Goal: Navigation & Orientation: Find specific page/section

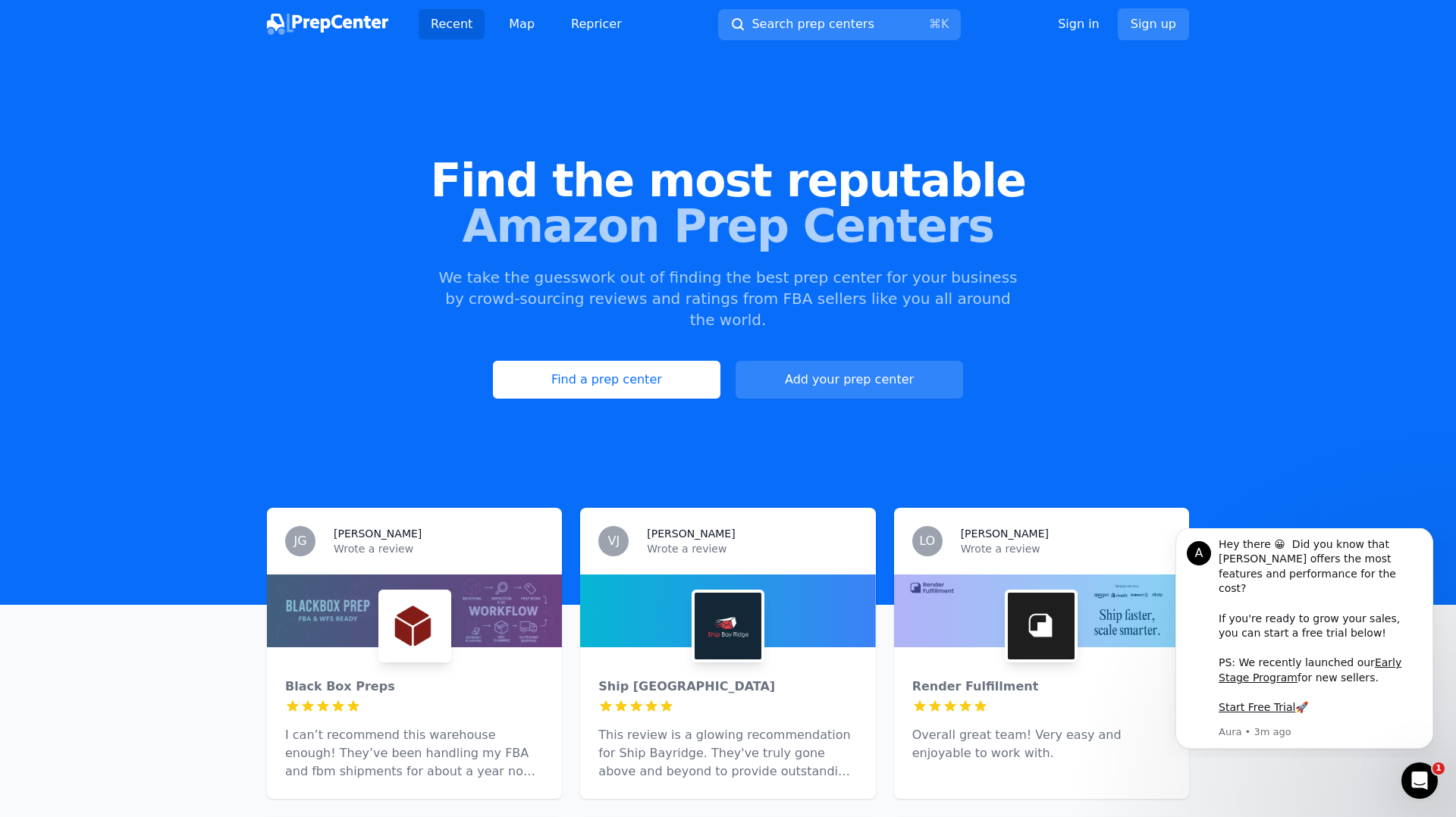
click at [354, 20] on img at bounding box center [327, 25] width 121 height 21
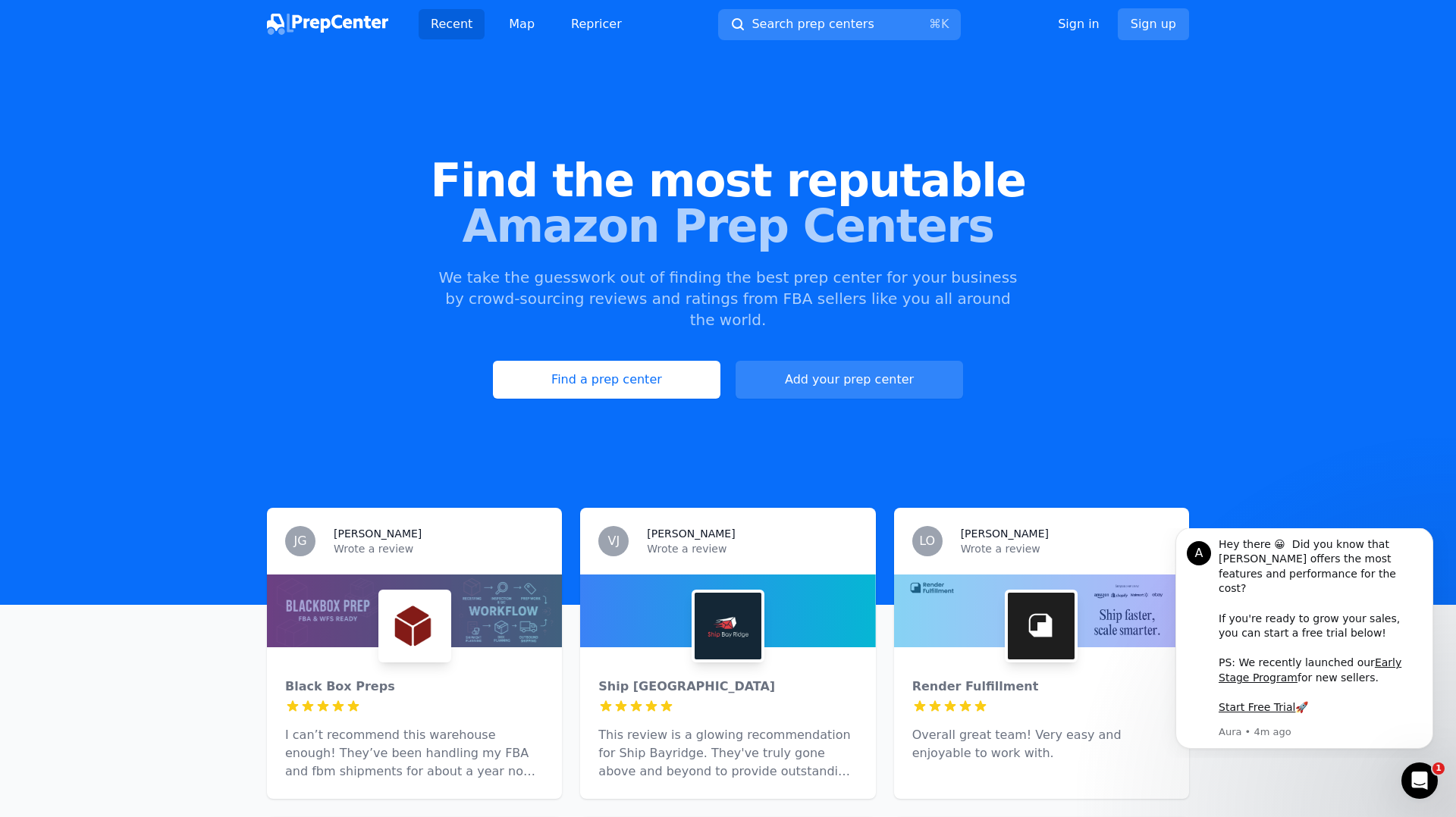
click at [353, 21] on img at bounding box center [327, 25] width 121 height 21
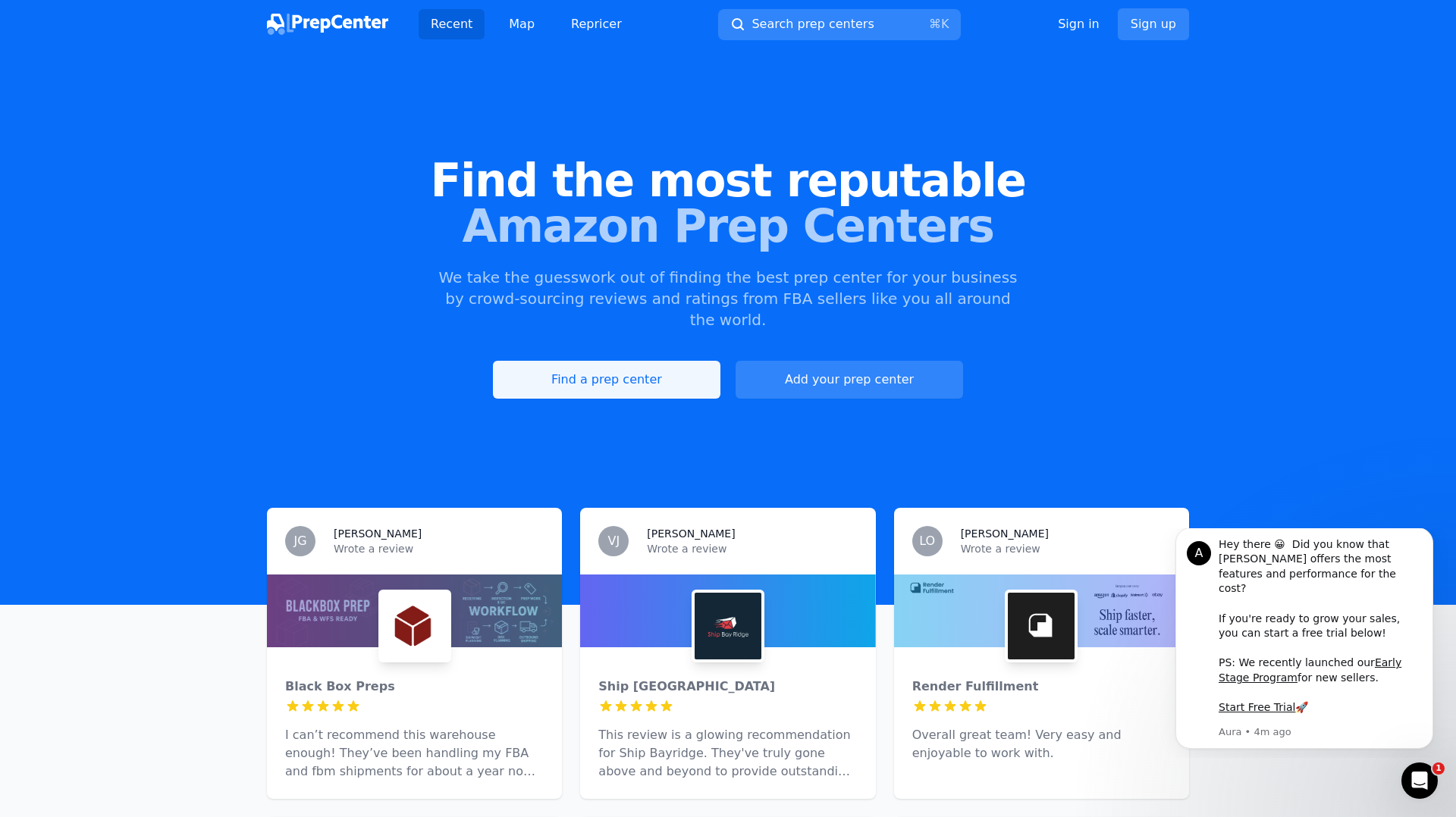
click at [640, 361] on link "Find a prep center" at bounding box center [606, 380] width 227 height 38
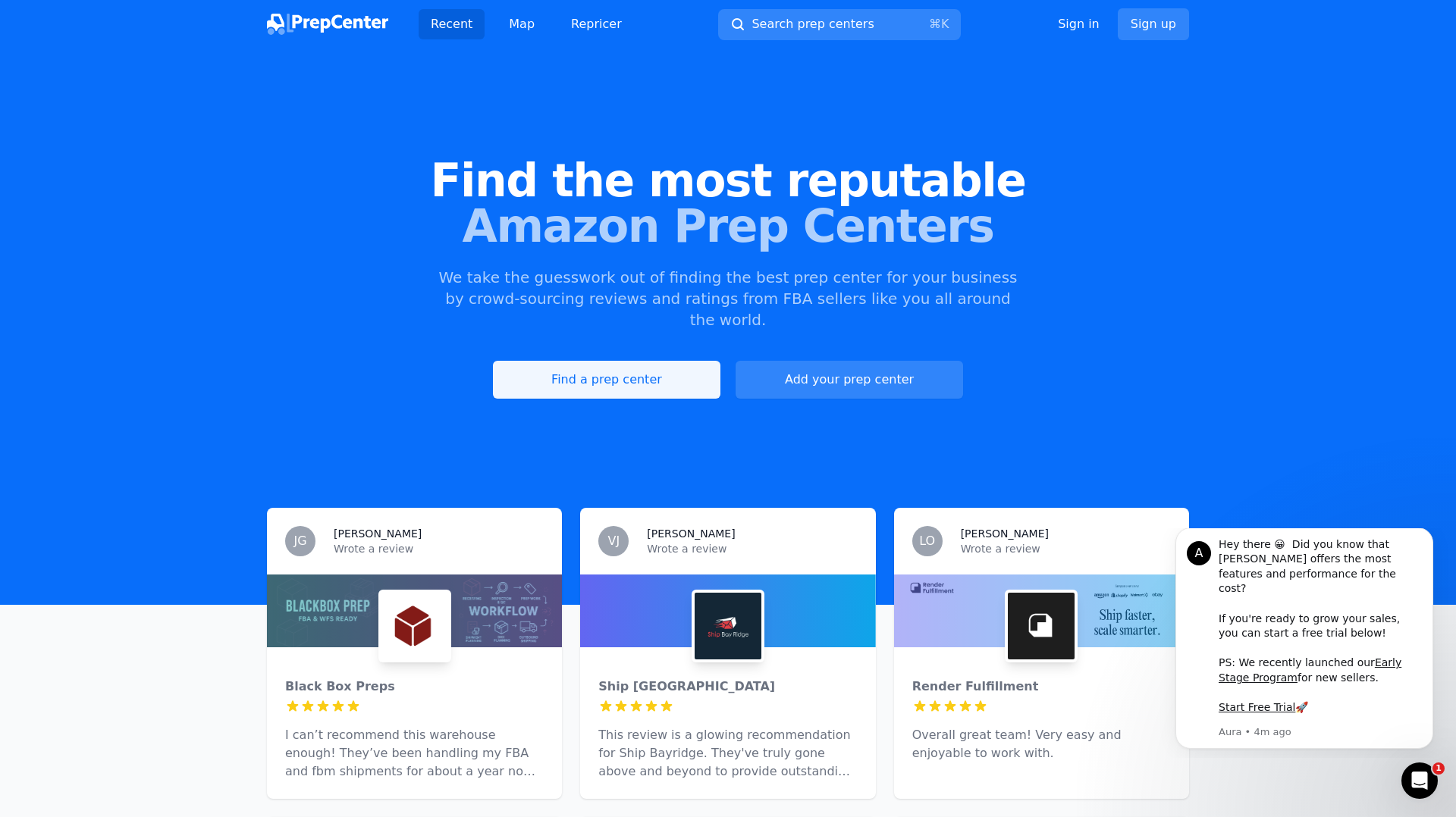
click at [620, 361] on link "Find a prep center" at bounding box center [606, 380] width 227 height 38
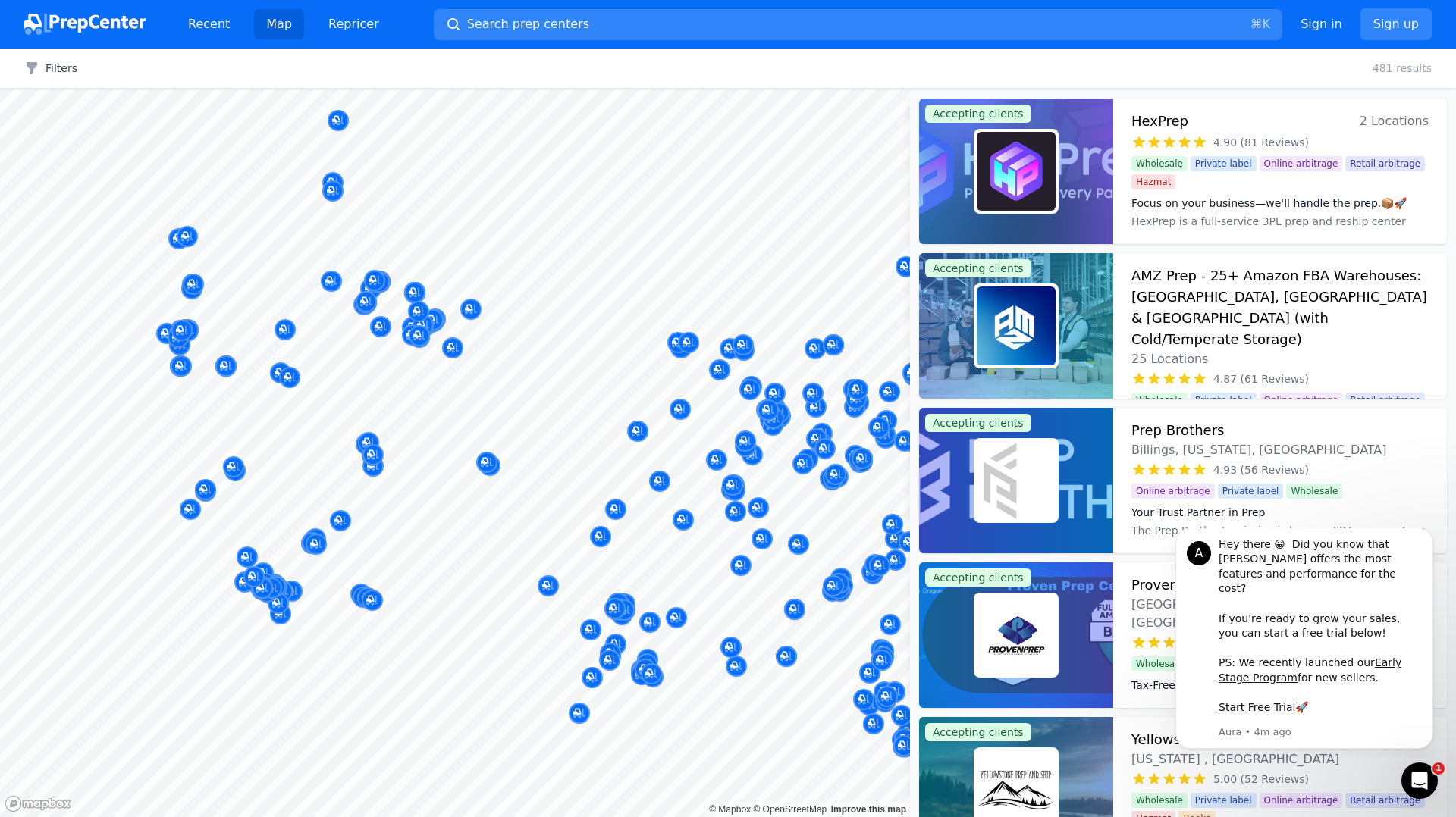
click at [522, 412] on body "Recent Map Repricer Search prep centers ⌘ K Open main menu Sign in Sign up Filt…" at bounding box center [728, 408] width 1456 height 817
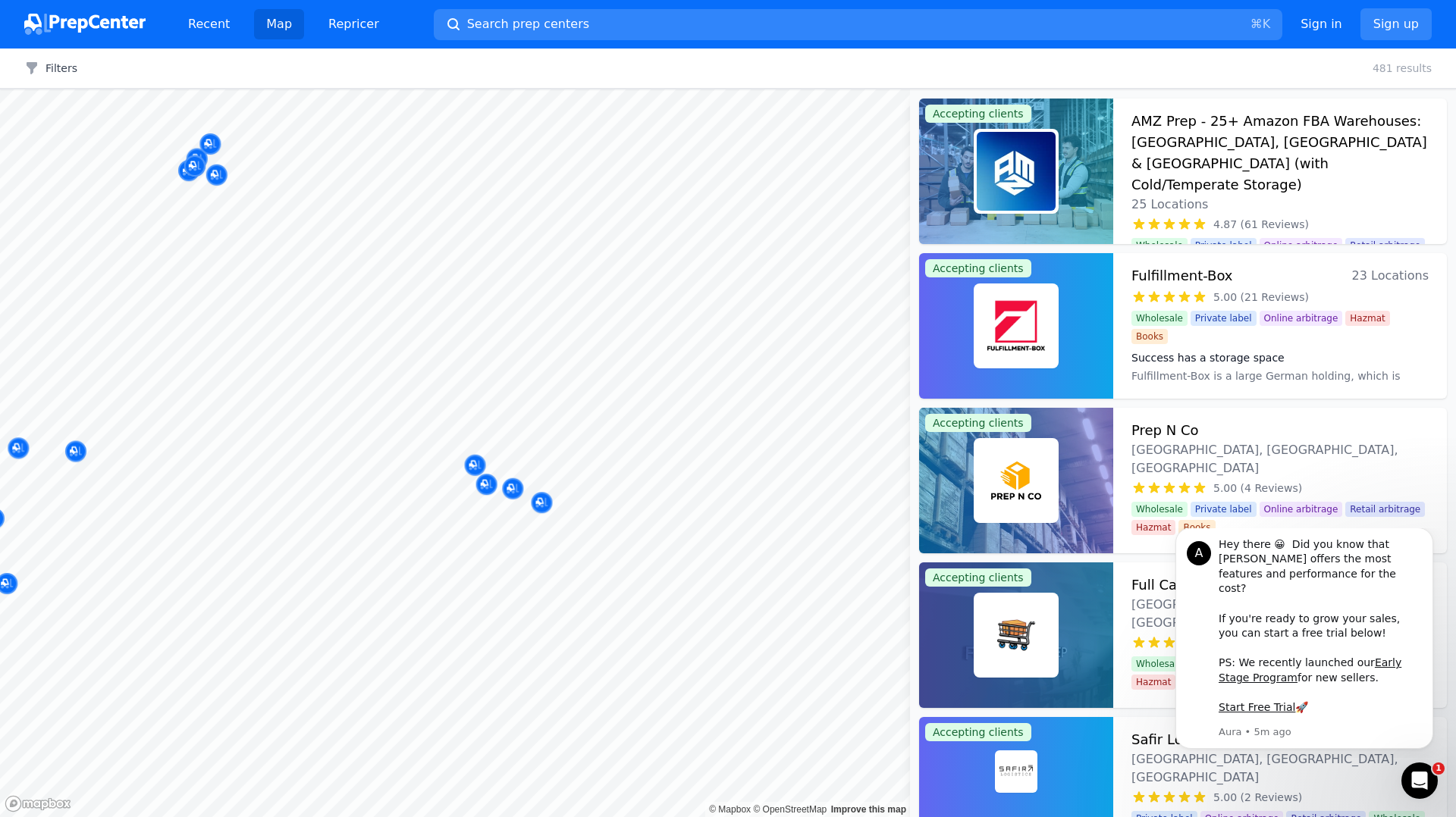
click at [439, 499] on body "Recent Map Repricer Search prep centers ⌘ K Open main menu Sign in Sign up Filt…" at bounding box center [728, 408] width 1456 height 817
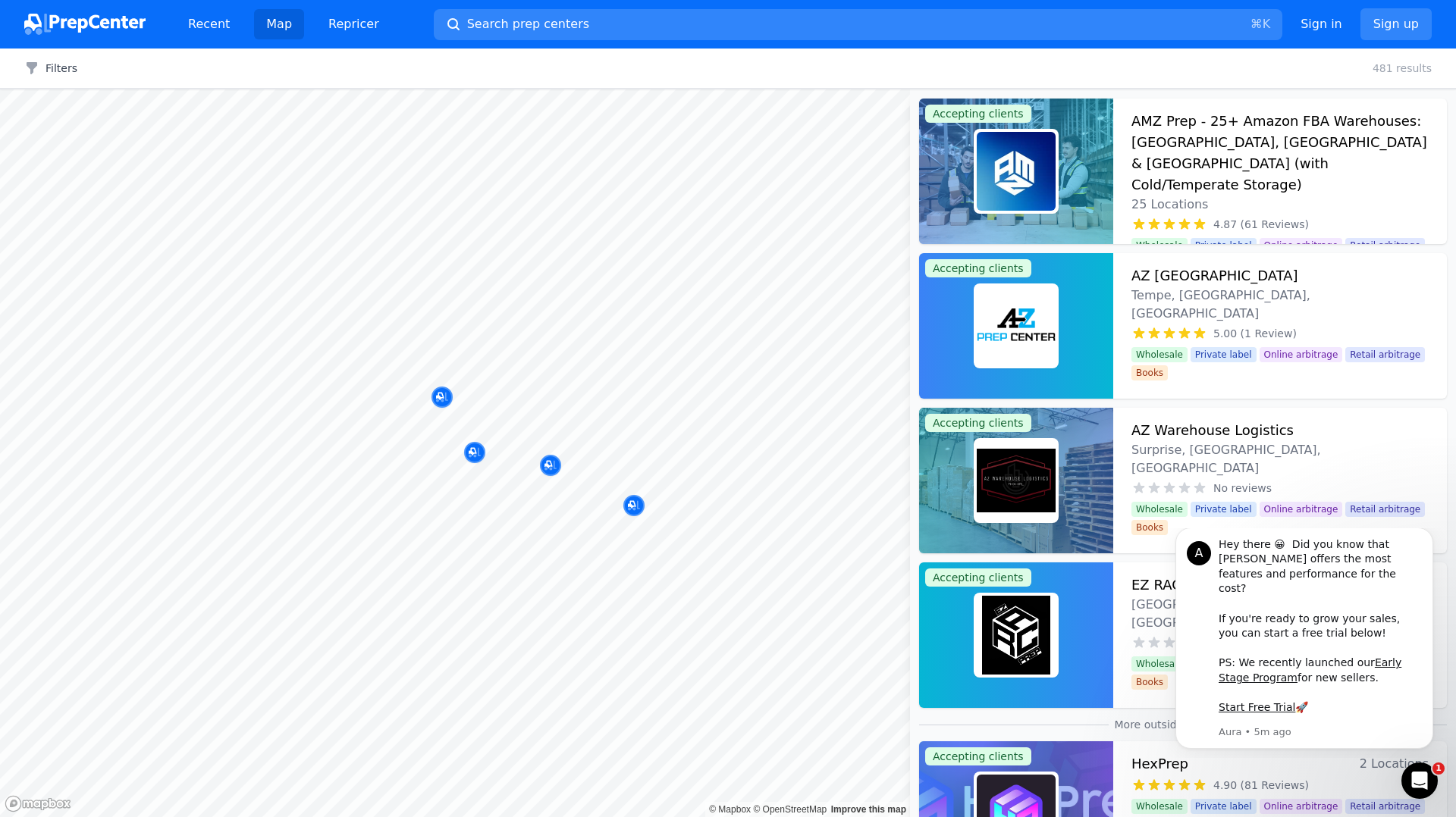
click at [492, 503] on div at bounding box center [419, 507] width 291 height 12
click at [475, 455] on div at bounding box center [536, 460] width 291 height 12
click at [474, 459] on div at bounding box center [536, 460] width 291 height 12
click at [477, 454] on div at bounding box center [536, 460] width 291 height 12
click at [473, 454] on div at bounding box center [536, 460] width 291 height 12
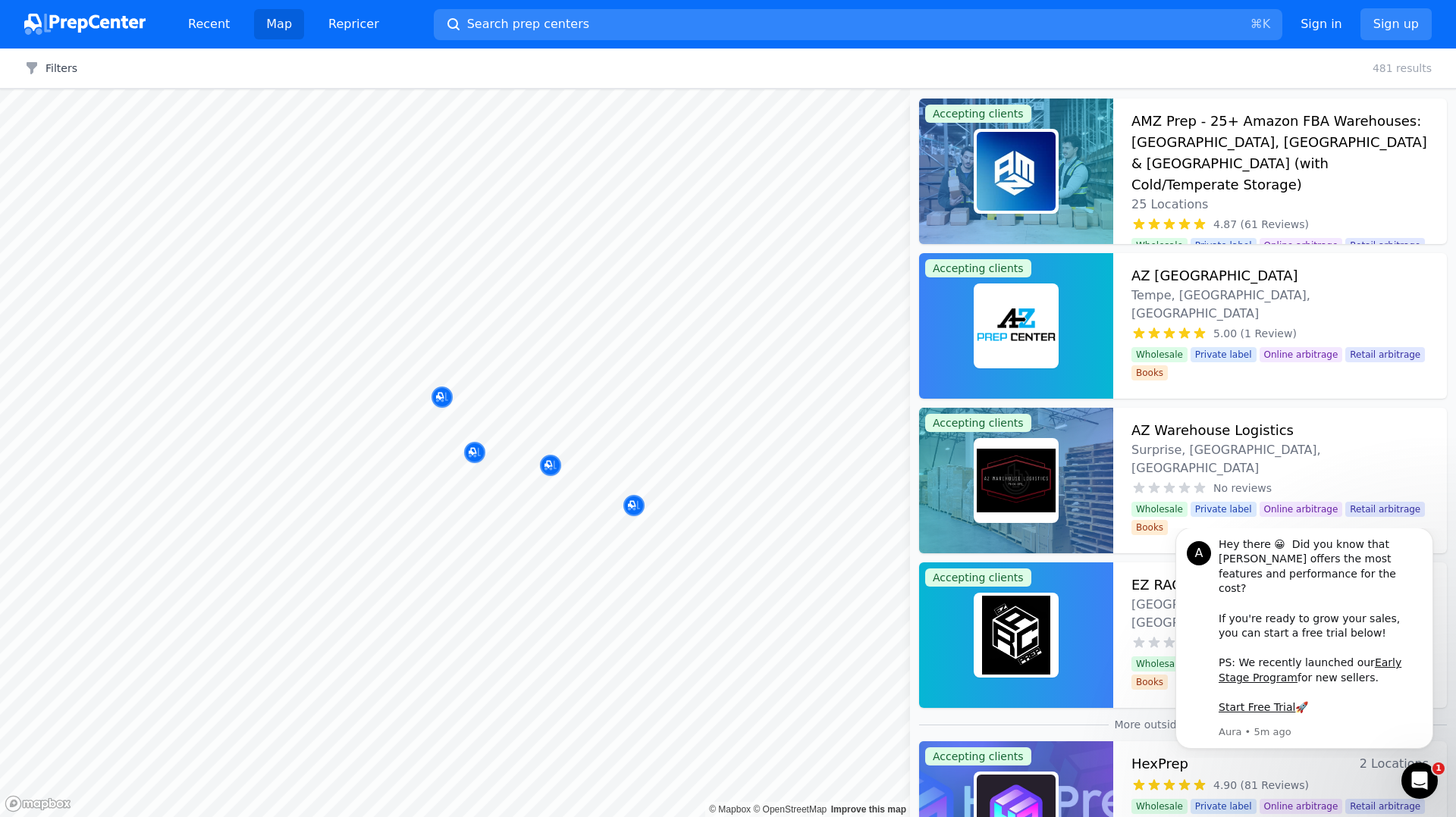
click at [470, 456] on div at bounding box center [536, 460] width 291 height 12
click at [1235, 148] on h3 "AMZ Prep - 25+ Amazon FBA Warehouses: [GEOGRAPHIC_DATA], [GEOGRAPHIC_DATA] & [G…" at bounding box center [1280, 153] width 297 height 84
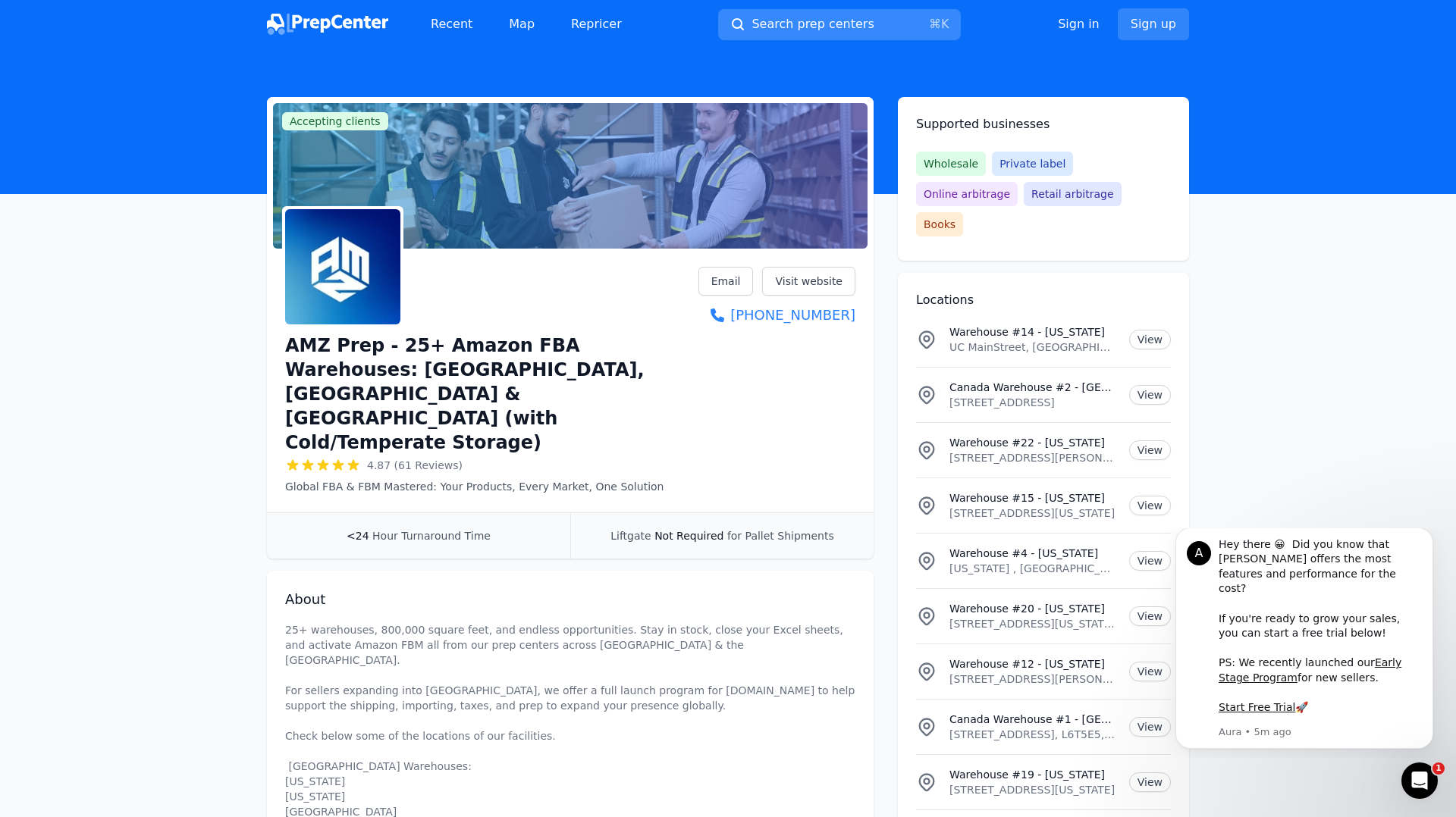
click at [856, 21] on span "Search prep centers" at bounding box center [812, 24] width 122 height 18
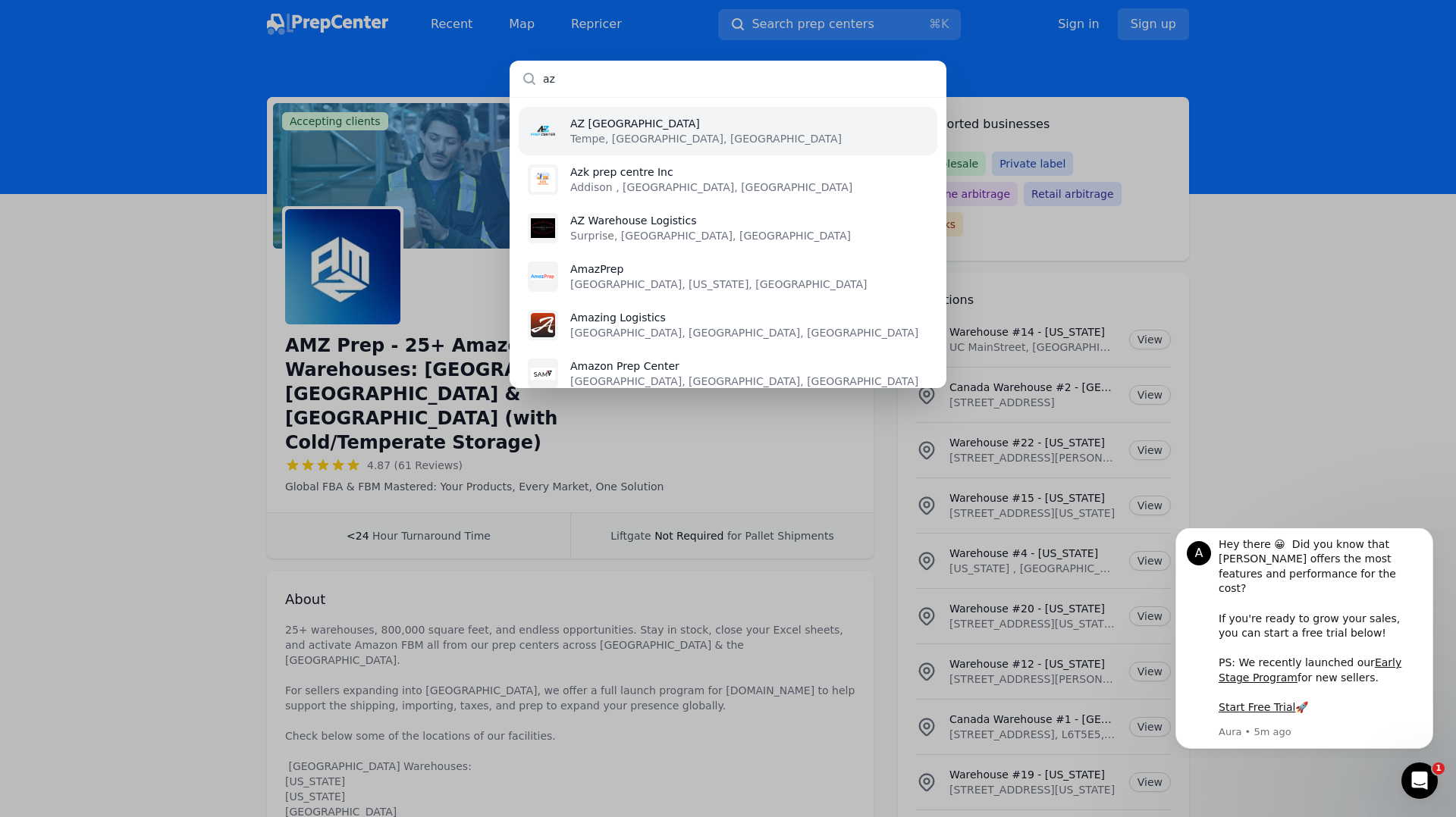
type input "a"
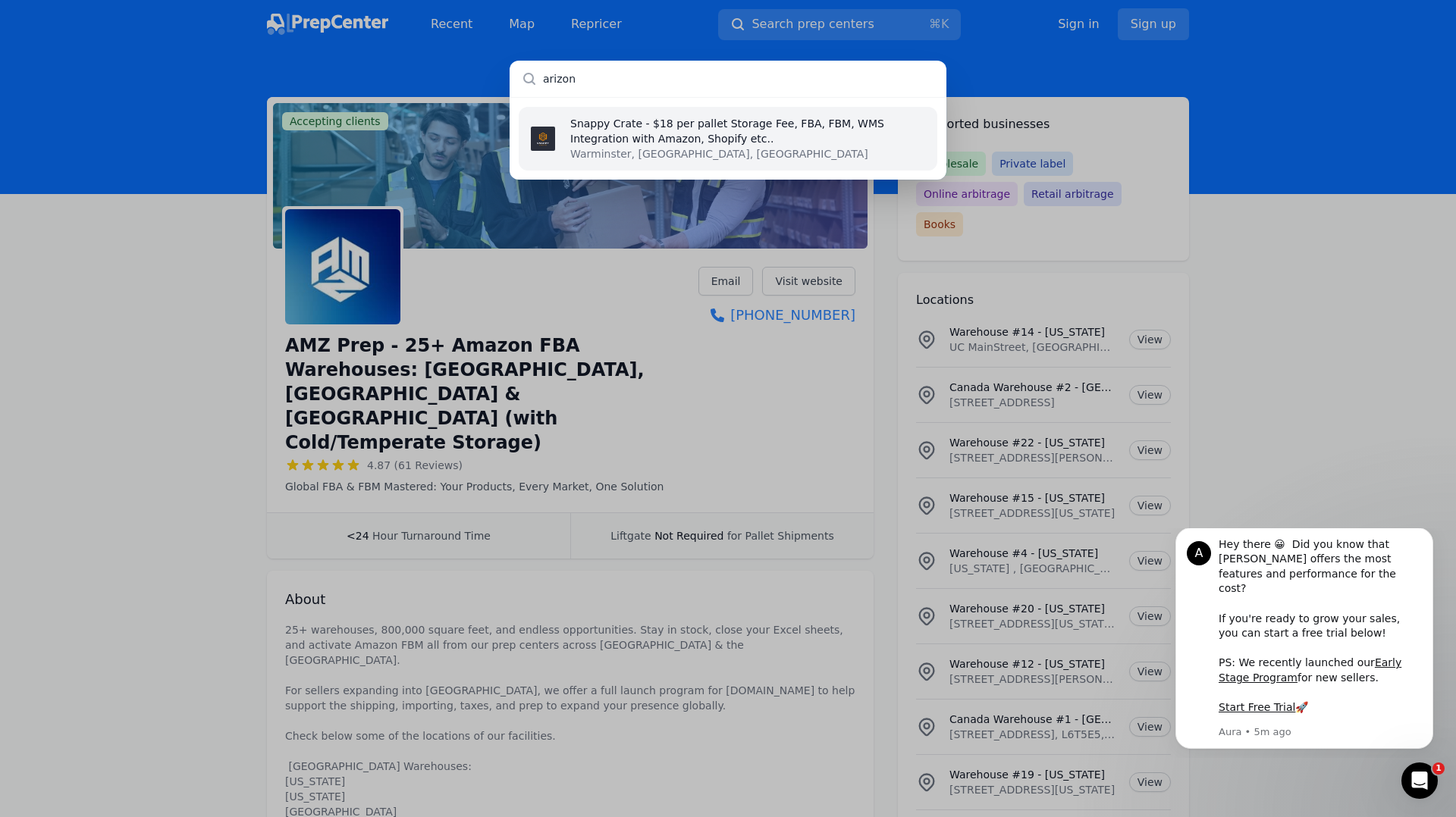
type input "[US_STATE]"
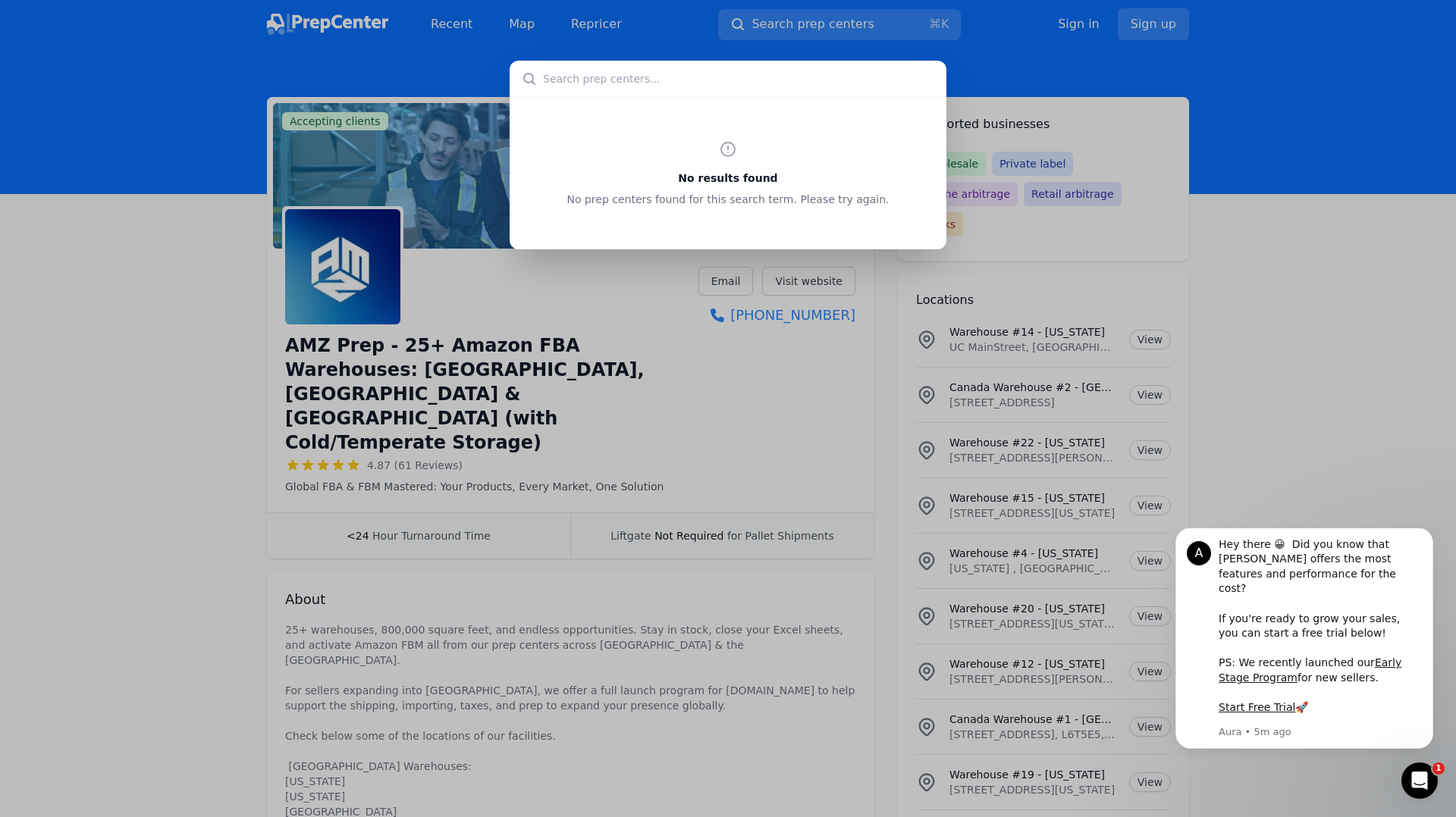
click at [1295, 138] on div "No results found No prep centers found for this search term. Please try again." at bounding box center [728, 408] width 1456 height 817
